Goal: Information Seeking & Learning: Understand process/instructions

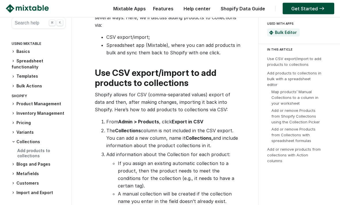
scroll to position [187, 0]
drag, startPoint x: 149, startPoint y: 132, endPoint x: 164, endPoint y: 131, distance: 15.3
click at [156, 132] on p "The Collections column is not included in the CSV export. You can add a new col…" at bounding box center [173, 138] width 134 height 22
drag, startPoint x: 183, startPoint y: 133, endPoint x: 192, endPoint y: 133, distance: 9.5
click at [193, 133] on p "The Collections column is not included in the CSV export. You can add a new col…" at bounding box center [173, 138] width 134 height 22
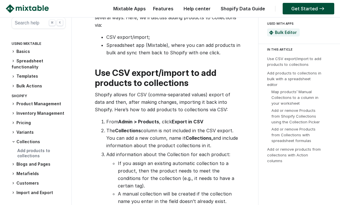
drag, startPoint x: 195, startPoint y: 130, endPoint x: 189, endPoint y: 131, distance: 5.6
click at [195, 130] on p "The Collections column is not included in the CSV export. You can add a new col…" at bounding box center [173, 138] width 134 height 22
click at [170, 135] on p "The Collections column is not included in the CSV export. You can add a new col…" at bounding box center [173, 138] width 134 height 22
drag, startPoint x: 177, startPoint y: 134, endPoint x: 196, endPoint y: 136, distance: 19.4
click at [196, 136] on p "The Collections column is not included in the CSV export. You can add a new col…" at bounding box center [173, 138] width 134 height 22
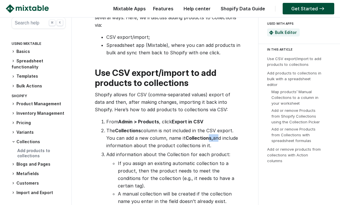
drag, startPoint x: 207, startPoint y: 136, endPoint x: 215, endPoint y: 138, distance: 8.9
click at [220, 138] on p "The Collections column is not included in the CSV export. You can add a new col…" at bounding box center [173, 138] width 134 height 22
click at [166, 142] on p "The Collections column is not included in the CSV export. You can add a new col…" at bounding box center [173, 138] width 134 height 22
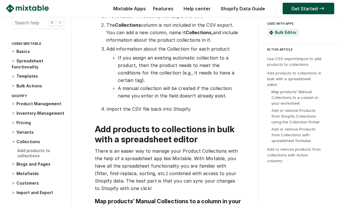
scroll to position [294, 0]
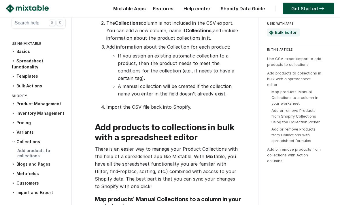
drag, startPoint x: 161, startPoint y: 142, endPoint x: 167, endPoint y: 142, distance: 6.6
click at [172, 146] on p "There is an easier way to manage your Product Collections with the help of a sp…" at bounding box center [168, 168] width 146 height 45
click at [181, 146] on p "There is an easier way to manage your Product Collections with the help of a sp…" at bounding box center [168, 168] width 146 height 45
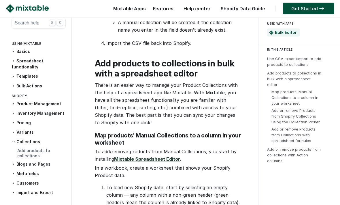
scroll to position [359, 0]
click at [162, 156] on link "Mixtable Spreadsheet Editor" at bounding box center [147, 159] width 66 height 6
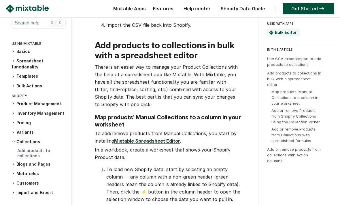
scroll to position [377, 0]
